Goal: Transaction & Acquisition: Purchase product/service

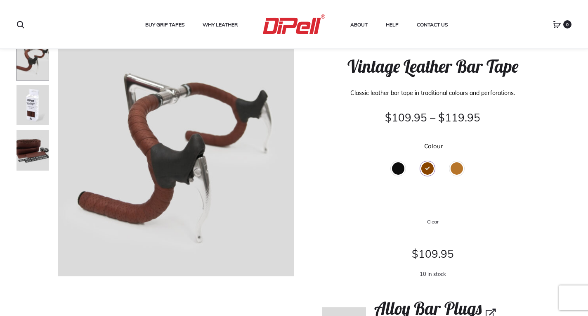
scroll to position [53, 0]
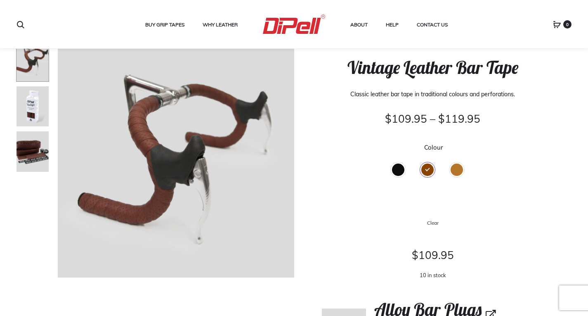
click at [456, 169] on div "Tan" at bounding box center [456, 169] width 12 height 12
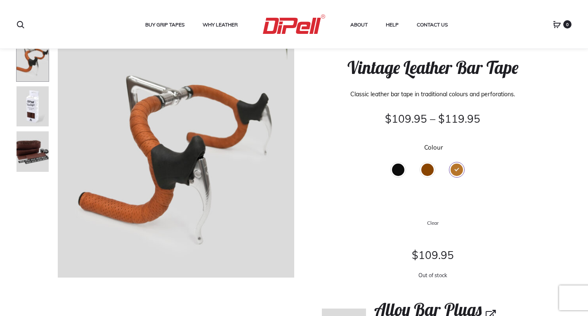
click at [424, 166] on div "Brown" at bounding box center [427, 169] width 12 height 12
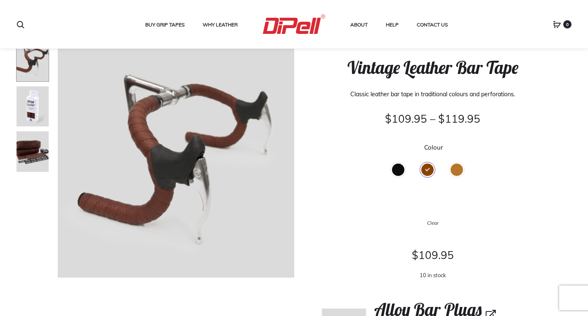
click at [400, 171] on div "Black" at bounding box center [398, 169] width 12 height 12
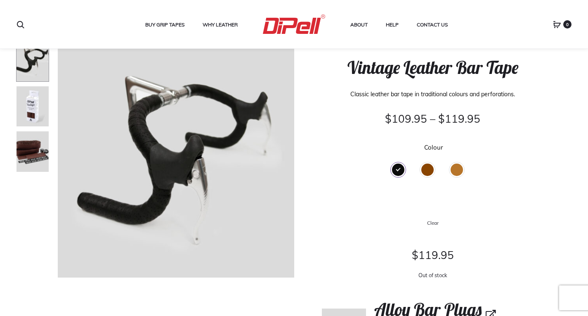
click at [429, 170] on div "Brown" at bounding box center [427, 169] width 12 height 12
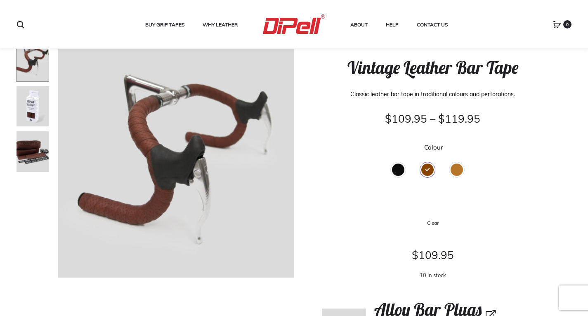
click at [397, 169] on div "Black" at bounding box center [398, 169] width 12 height 12
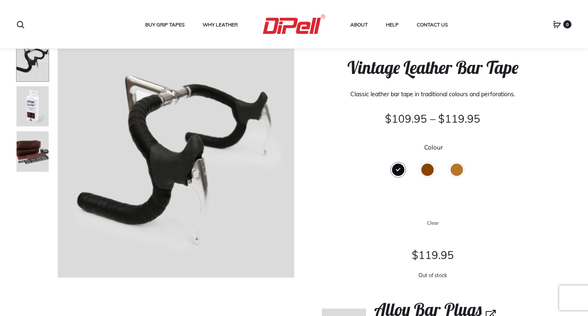
click at [452, 169] on div "Tan" at bounding box center [456, 169] width 12 height 12
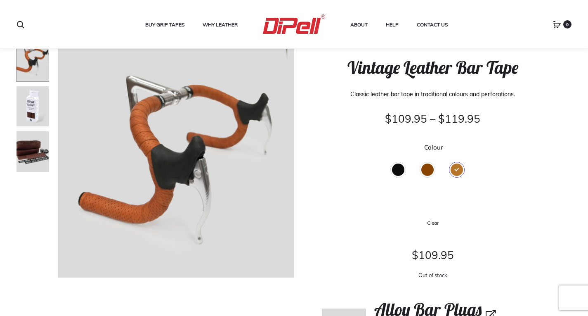
click at [424, 171] on div "Brown" at bounding box center [427, 169] width 12 height 12
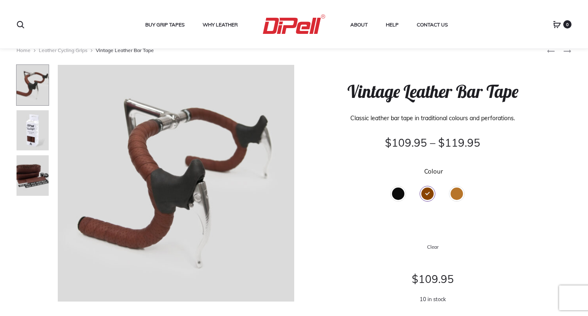
scroll to position [26, 0]
